Goal: Information Seeking & Learning: Learn about a topic

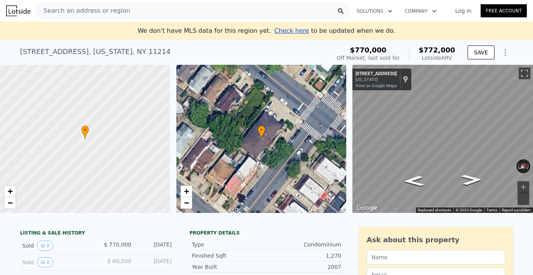
scroll to position [12, 0]
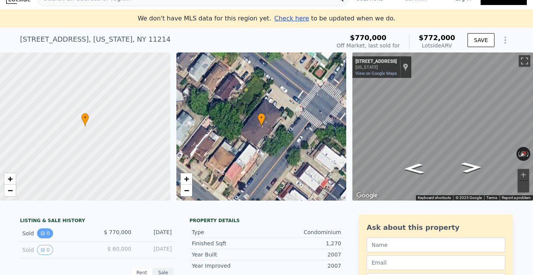
click at [40, 234] on icon "View historical data" at bounding box center [42, 233] width 5 height 5
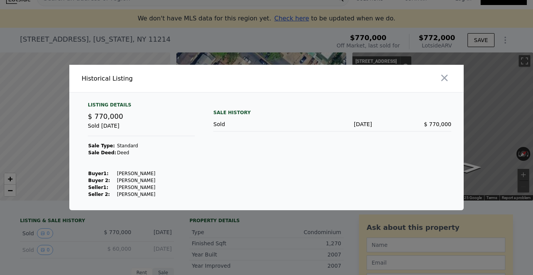
click at [60, 217] on div at bounding box center [266, 137] width 533 height 275
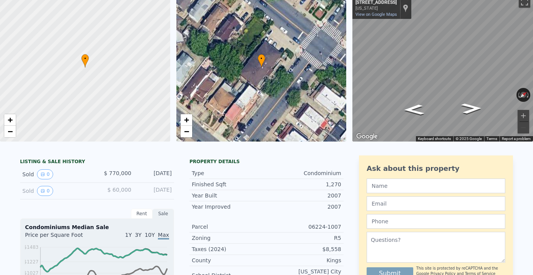
scroll to position [0, 0]
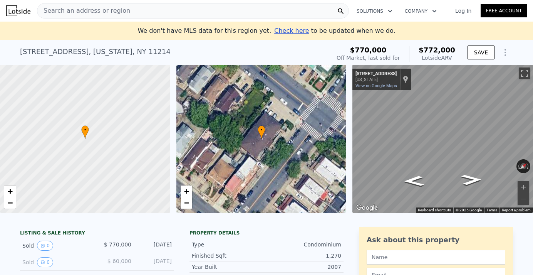
click at [198, 10] on div "Search an address or region" at bounding box center [193, 10] width 312 height 15
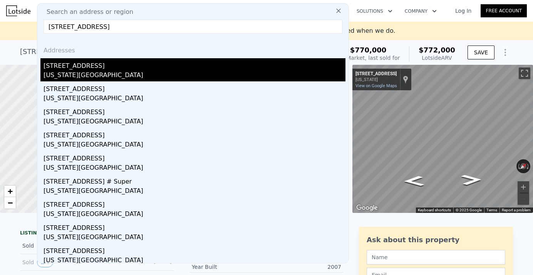
type input "[STREET_ADDRESS]"
click at [211, 66] on div "[STREET_ADDRESS]" at bounding box center [195, 64] width 302 height 12
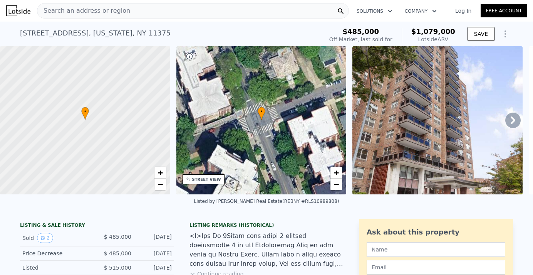
scroll to position [20, 0]
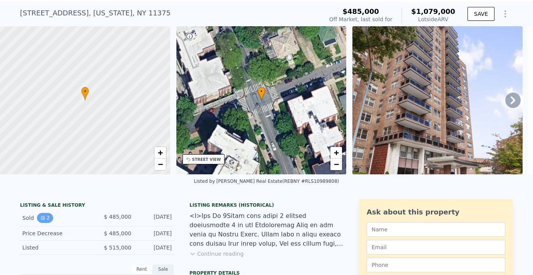
click at [44, 215] on button "2" at bounding box center [45, 218] width 16 height 10
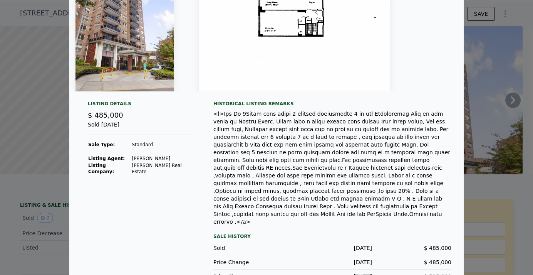
scroll to position [90, 0]
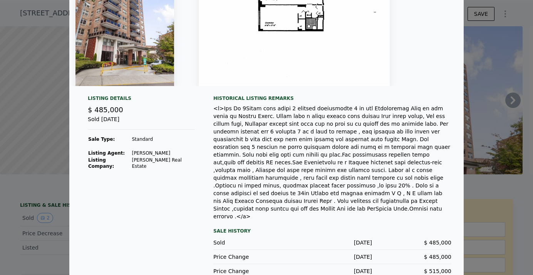
click at [54, 210] on div at bounding box center [266, 137] width 533 height 275
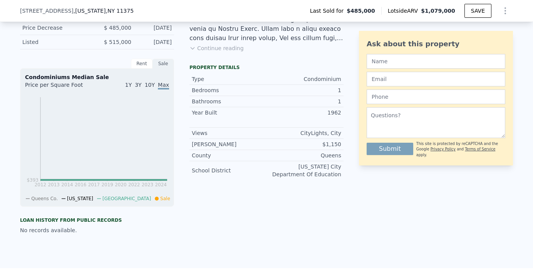
scroll to position [170, 0]
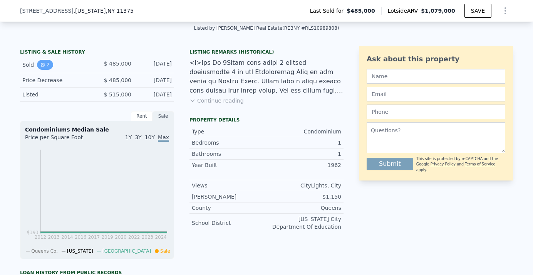
click at [43, 64] on icon "View historical data" at bounding box center [42, 64] width 3 height 3
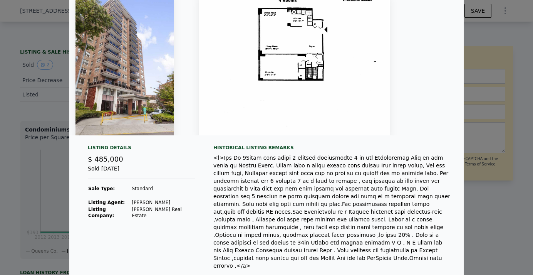
scroll to position [0, 0]
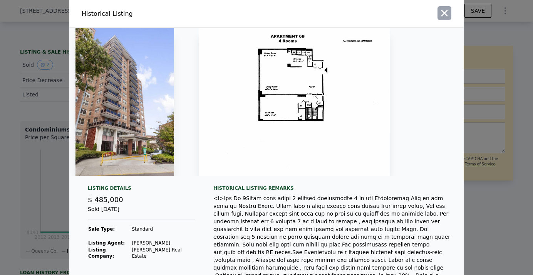
click at [445, 11] on icon "button" at bounding box center [444, 13] width 11 height 11
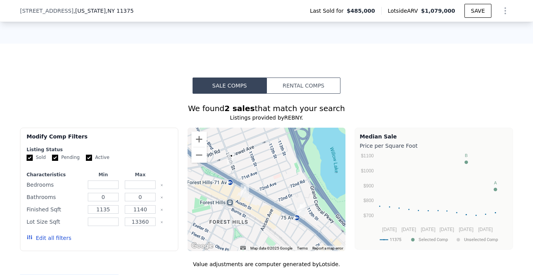
scroll to position [327, 0]
